Goal: Task Accomplishment & Management: Complete application form

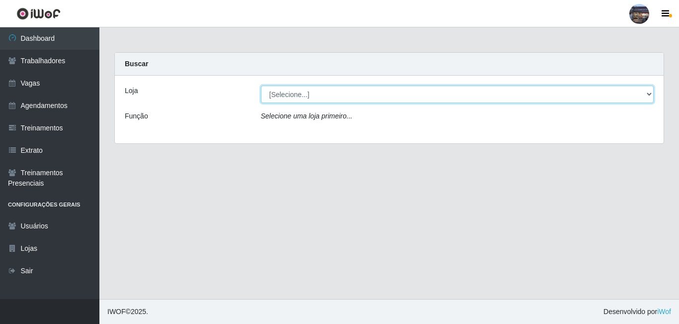
click at [364, 92] on select "[Selecione...] Gostinho [PERSON_NAME]" at bounding box center [457, 94] width 393 height 17
select select "303"
click at [261, 86] on select "[Selecione...] Gostinho [PERSON_NAME]" at bounding box center [457, 94] width 393 height 17
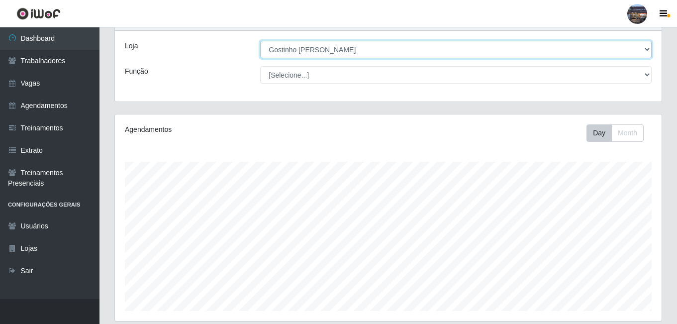
scroll to position [126, 0]
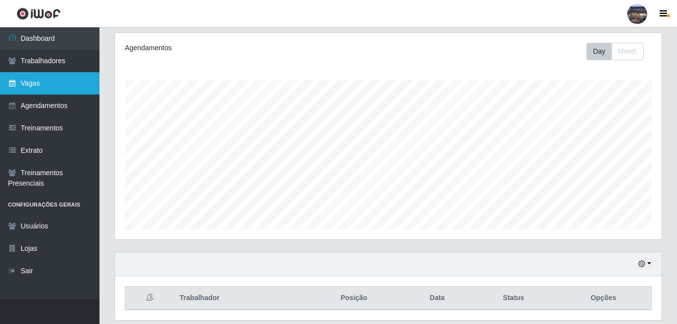
drag, startPoint x: 35, startPoint y: 92, endPoint x: 40, endPoint y: 90, distance: 5.1
click at [36, 92] on link "Vagas" at bounding box center [49, 83] width 99 height 22
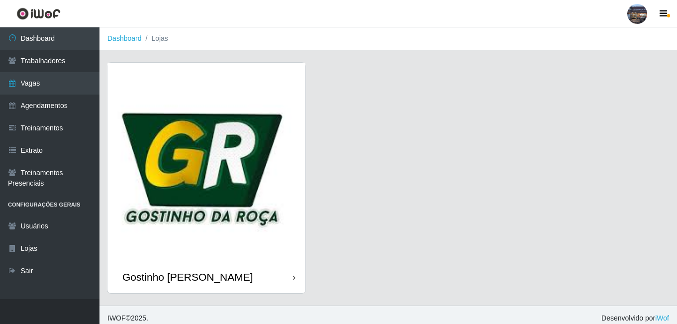
click at [217, 138] on img at bounding box center [206, 162] width 198 height 198
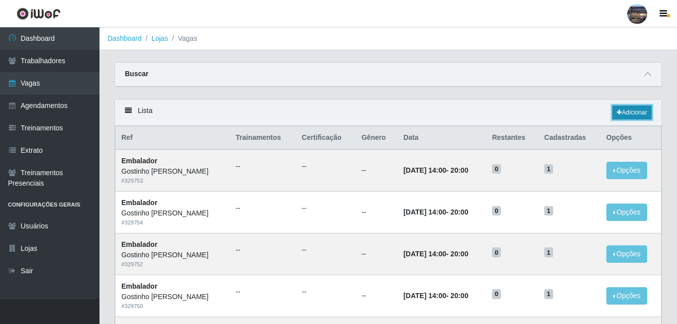
click at [623, 114] on link "Adicionar" at bounding box center [631, 112] width 39 height 14
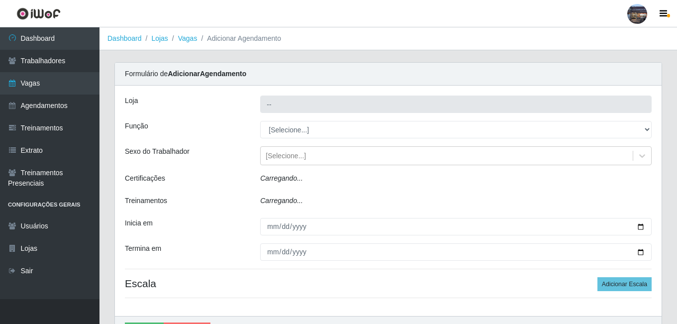
type input "Gostinho [PERSON_NAME]"
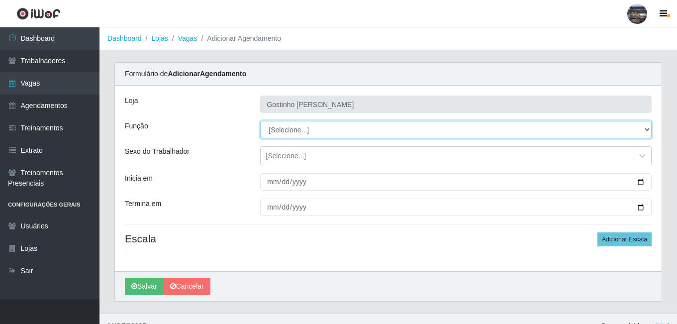
click at [303, 133] on select "[Selecione...] ASG ASG + ASG ++ Embalador Embalador + Embalador ++ Operador de …" at bounding box center [455, 129] width 391 height 17
select select "1"
click at [260, 121] on select "[Selecione...] ASG ASG + ASG ++ Embalador Embalador + Embalador ++ Operador de …" at bounding box center [455, 129] width 391 height 17
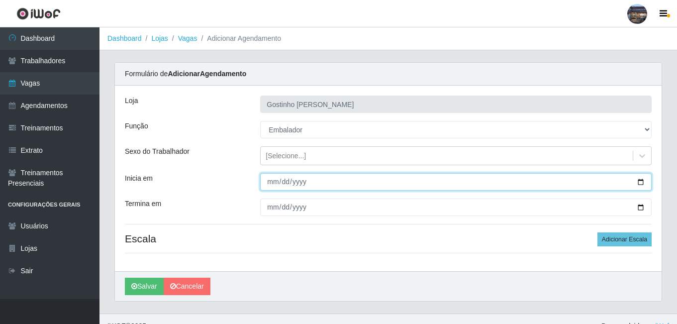
drag, startPoint x: 296, startPoint y: 183, endPoint x: 381, endPoint y: 186, distance: 84.6
click at [297, 184] on input "Inicia em" at bounding box center [455, 181] width 391 height 17
click at [637, 183] on input "Inicia em" at bounding box center [455, 181] width 391 height 17
type input "[DATE]"
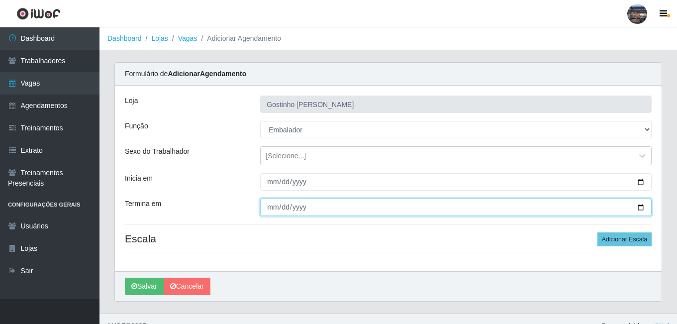
click at [643, 206] on input "Termina em" at bounding box center [455, 206] width 391 height 17
type input "[DATE]"
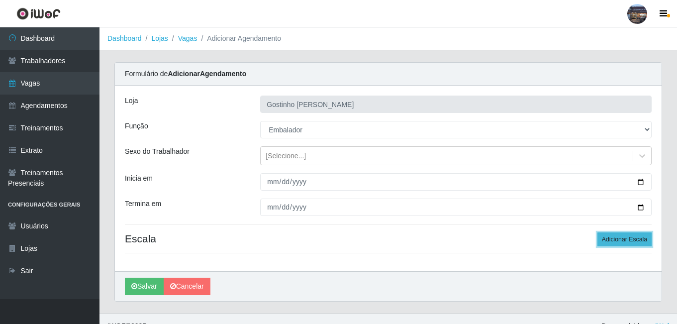
click at [612, 243] on button "Adicionar Escala" at bounding box center [624, 239] width 54 height 14
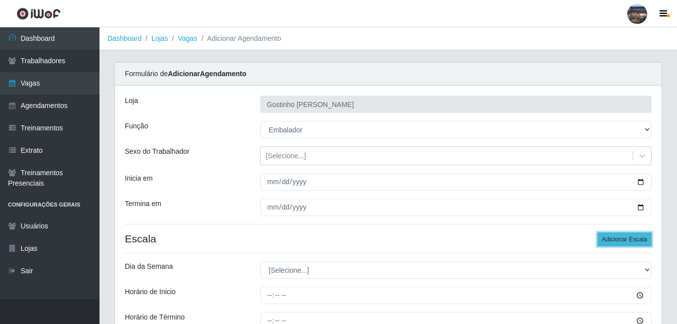
click at [609, 236] on button "Adicionar Escala" at bounding box center [624, 239] width 54 height 14
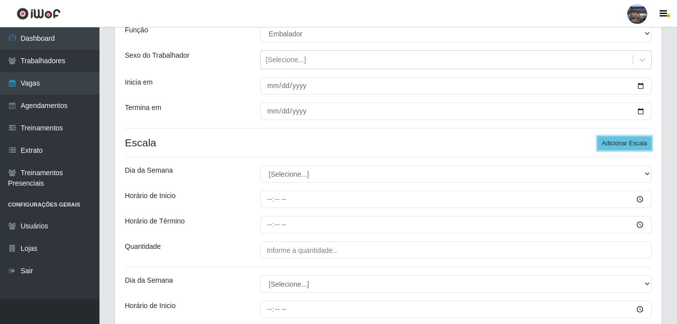
scroll to position [97, 0]
